Goal: Information Seeking & Learning: Learn about a topic

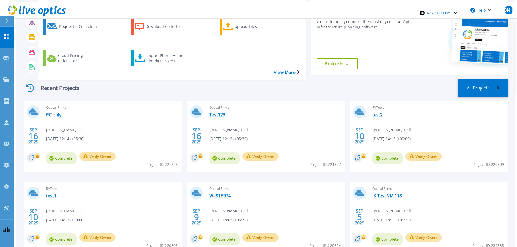
scroll to position [54, 0]
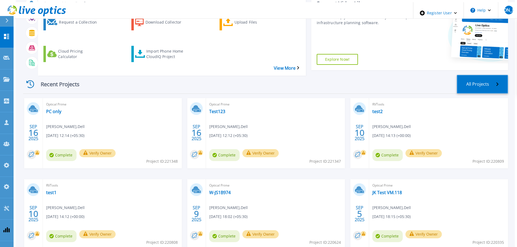
click at [484, 76] on link "All Projects" at bounding box center [482, 84] width 51 height 19
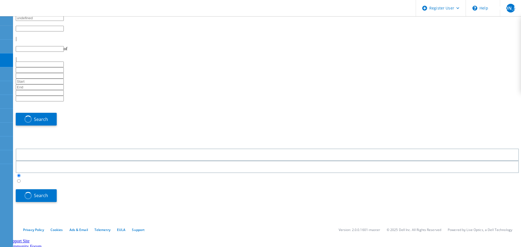
type input "1"
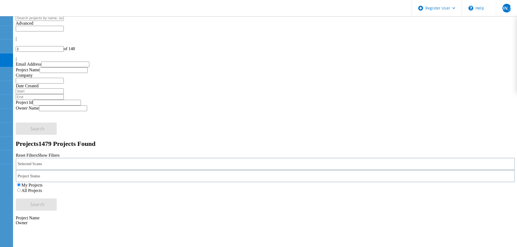
click at [64, 26] on input "text" at bounding box center [40, 29] width 48 height 6
type input "Show 40 Projects"
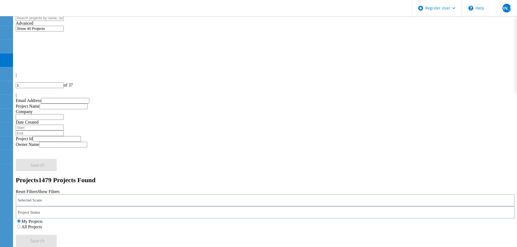
click at [30, 6] on icon at bounding box center [34, 8] width 58 height 11
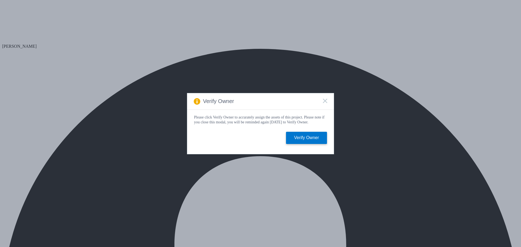
click at [323, 99] on icon at bounding box center [325, 101] width 4 height 4
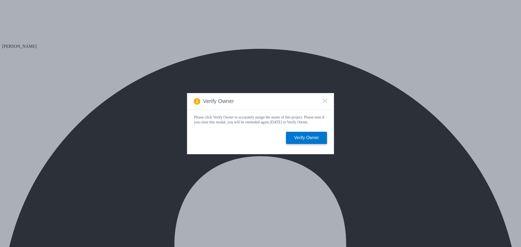
select select "USD"
click at [325, 101] on icon at bounding box center [325, 101] width 4 height 4
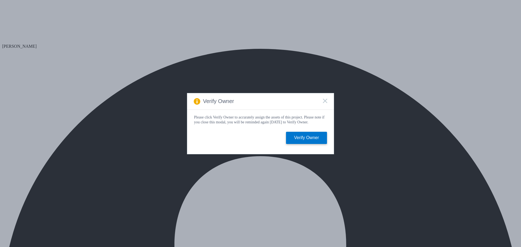
select select "USD"
click at [325, 102] on span at bounding box center [325, 101] width 4 height 5
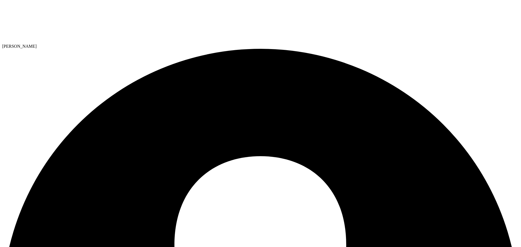
select select "USD"
drag, startPoint x: 125, startPoint y: 141, endPoint x: 161, endPoint y: 142, distance: 35.5
